Goal: Transaction & Acquisition: Purchase product/service

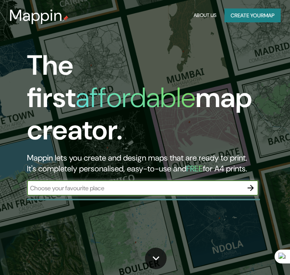
click at [251, 183] on icon "button" at bounding box center [250, 187] width 9 height 9
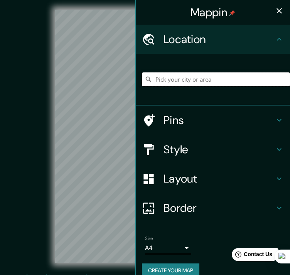
click at [219, 84] on input "Pick your city or area" at bounding box center [216, 79] width 148 height 14
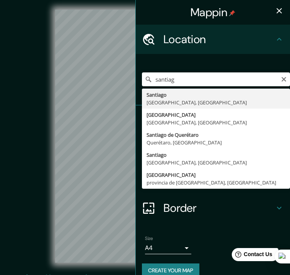
type input "[GEOGRAPHIC_DATA], [GEOGRAPHIC_DATA], [GEOGRAPHIC_DATA]"
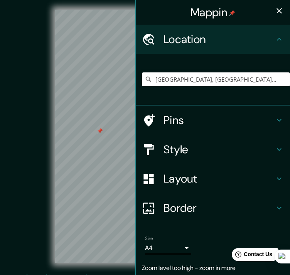
click at [274, 8] on icon "button" at bounding box center [278, 10] width 9 height 9
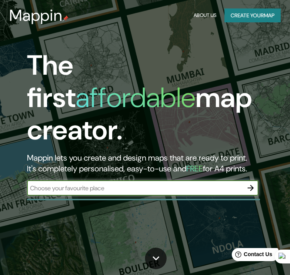
click at [248, 185] on icon "button" at bounding box center [250, 188] width 6 height 6
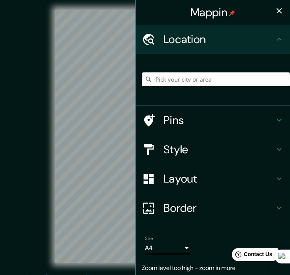
click at [198, 76] on input "Pick your city or area" at bounding box center [216, 79] width 148 height 14
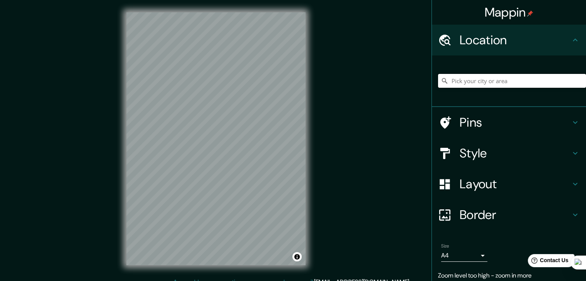
click at [289, 75] on input "Pick your city or area" at bounding box center [512, 81] width 148 height 14
click at [289, 185] on h4 "Layout" at bounding box center [514, 183] width 111 height 15
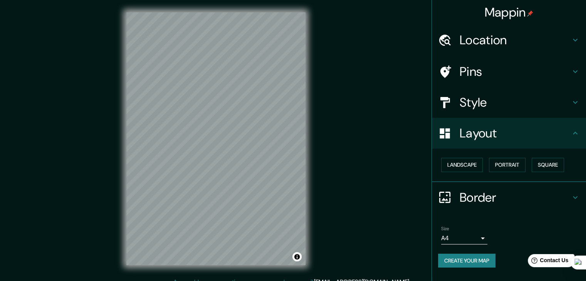
click at [289, 103] on h4 "Style" at bounding box center [514, 102] width 111 height 15
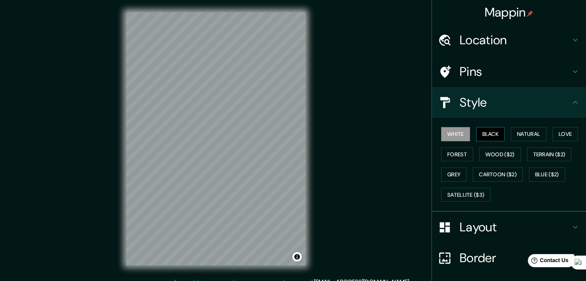
click at [289, 133] on button "Black" at bounding box center [490, 134] width 29 height 14
click at [289, 134] on button "Natural" at bounding box center [528, 134] width 35 height 14
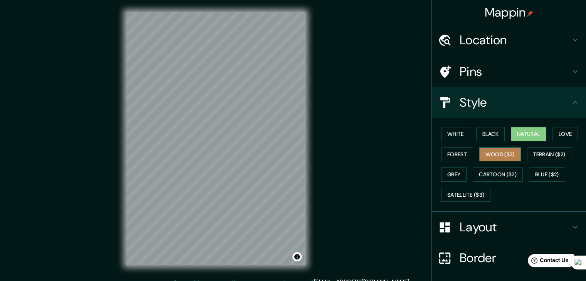
click at [289, 157] on button "Wood ($2)" at bounding box center [500, 154] width 42 height 14
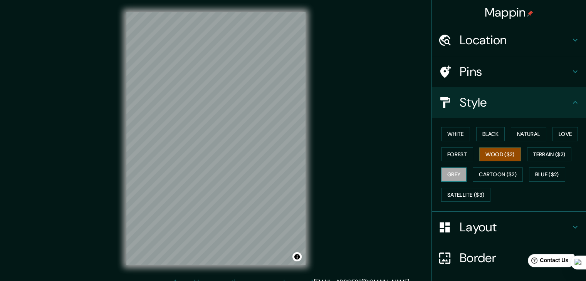
click at [289, 170] on button "Grey" at bounding box center [453, 174] width 25 height 14
click at [289, 131] on button "White" at bounding box center [455, 134] width 29 height 14
click at [289, 43] on h4 "Location" at bounding box center [514, 39] width 111 height 15
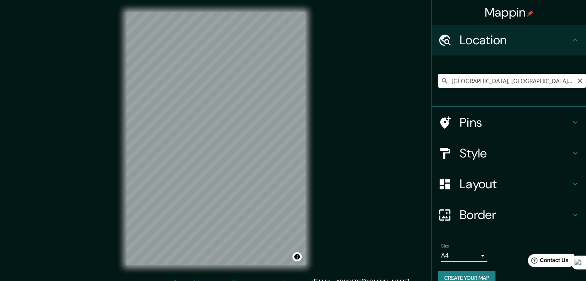
click at [289, 75] on input "[GEOGRAPHIC_DATA], [GEOGRAPHIC_DATA], [GEOGRAPHIC_DATA]" at bounding box center [512, 81] width 148 height 14
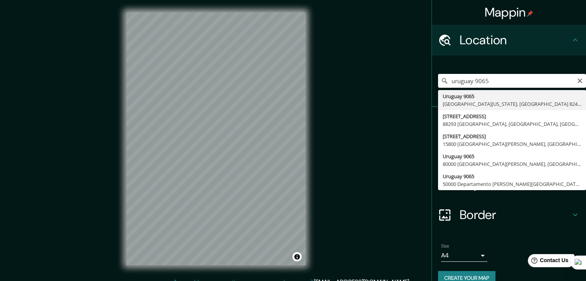
type input "[STREET_ADDRESS][US_STATE]"
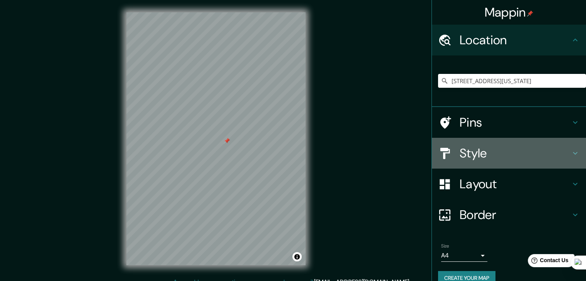
click at [289, 149] on h4 "Style" at bounding box center [514, 153] width 111 height 15
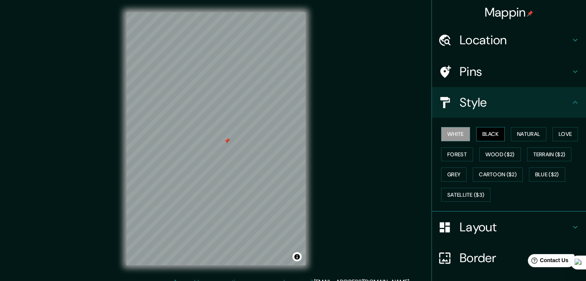
click at [289, 134] on button "Black" at bounding box center [490, 134] width 29 height 14
click at [289, 131] on button "Natural" at bounding box center [528, 134] width 35 height 14
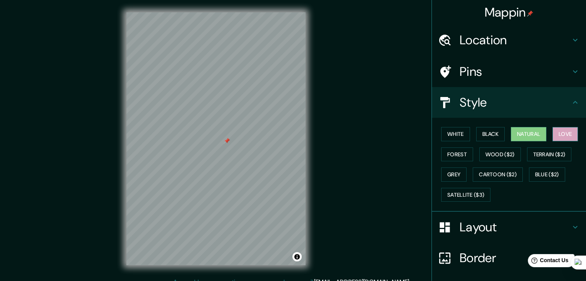
click at [289, 134] on button "Love" at bounding box center [564, 134] width 25 height 14
click at [289, 153] on button "Wood ($2)" at bounding box center [500, 154] width 42 height 14
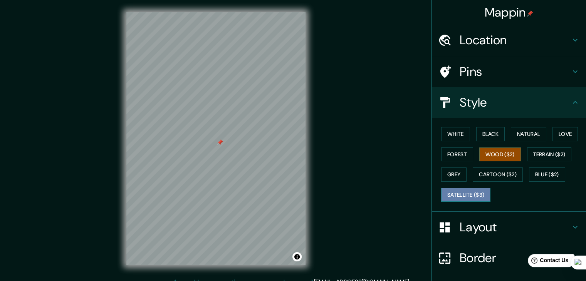
click at [289, 196] on button "Satellite ($3)" at bounding box center [465, 195] width 49 height 14
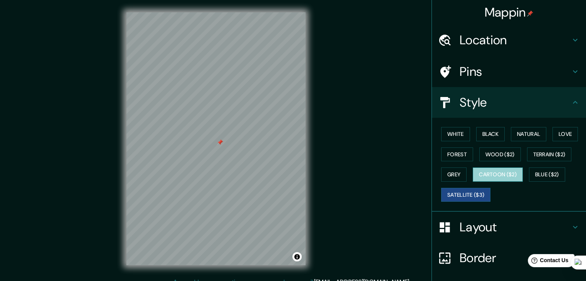
click at [289, 174] on button "Cartoon ($2)" at bounding box center [497, 174] width 50 height 14
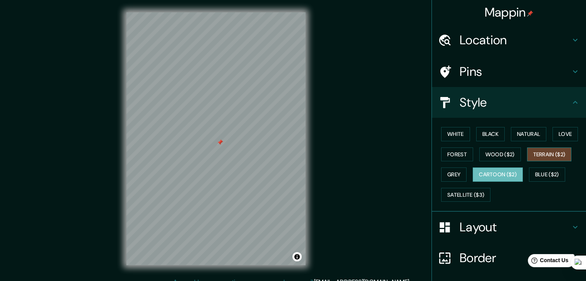
click at [289, 156] on button "Terrain ($2)" at bounding box center [549, 154] width 45 height 14
click at [289, 169] on button "Cartoon ($2)" at bounding box center [497, 174] width 50 height 14
click at [289, 188] on button "Satellite ($3)" at bounding box center [465, 195] width 49 height 14
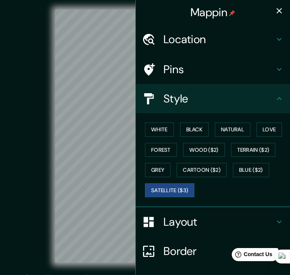
click at [276, 11] on icon "button" at bounding box center [278, 10] width 5 height 5
